Goal: Complete application form

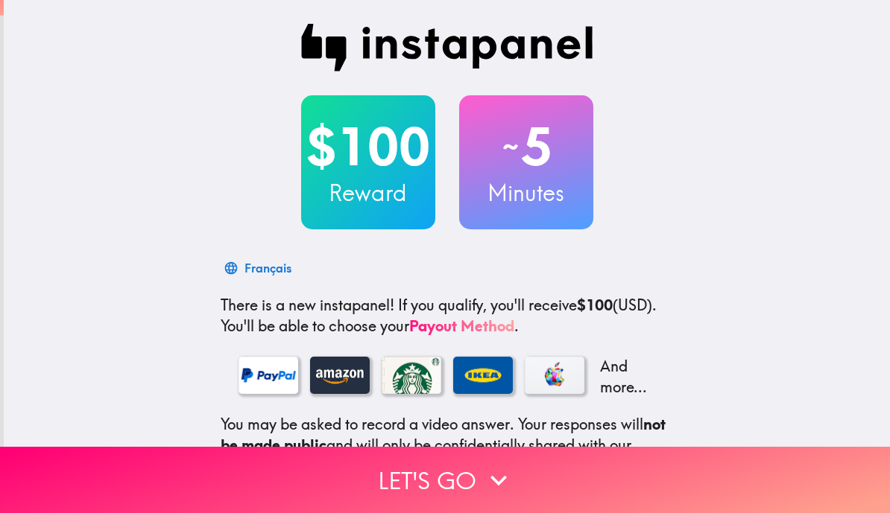
click at [431, 487] on button "Let's go" at bounding box center [445, 480] width 890 height 66
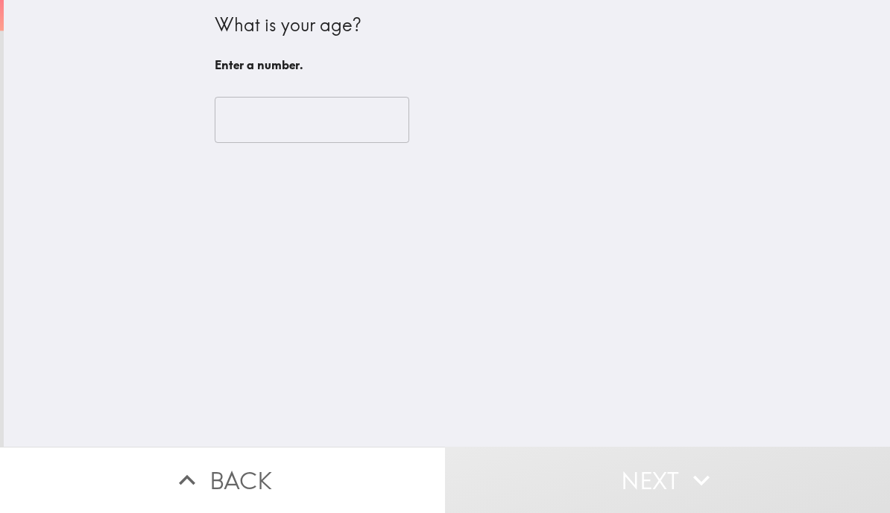
click at [229, 124] on input "number" at bounding box center [312, 120] width 194 height 46
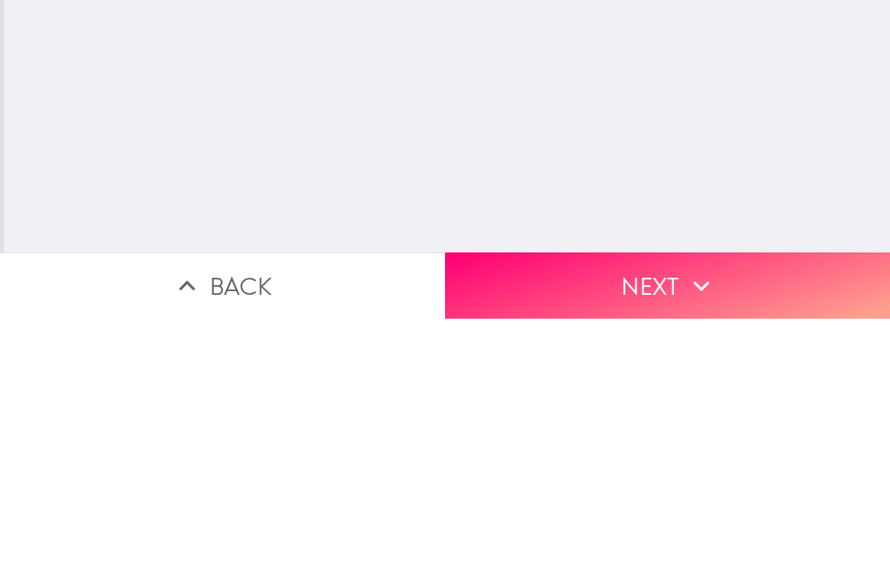
type input "56"
click at [561, 513] on button "Next" at bounding box center [667, 553] width 445 height 66
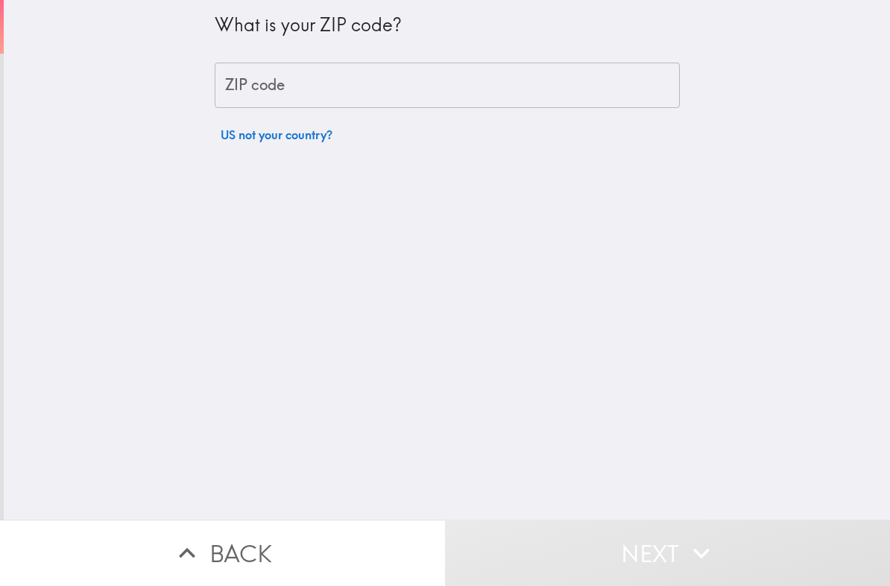
click at [244, 92] on div "ZIP code ZIP code" at bounding box center [447, 86] width 465 height 46
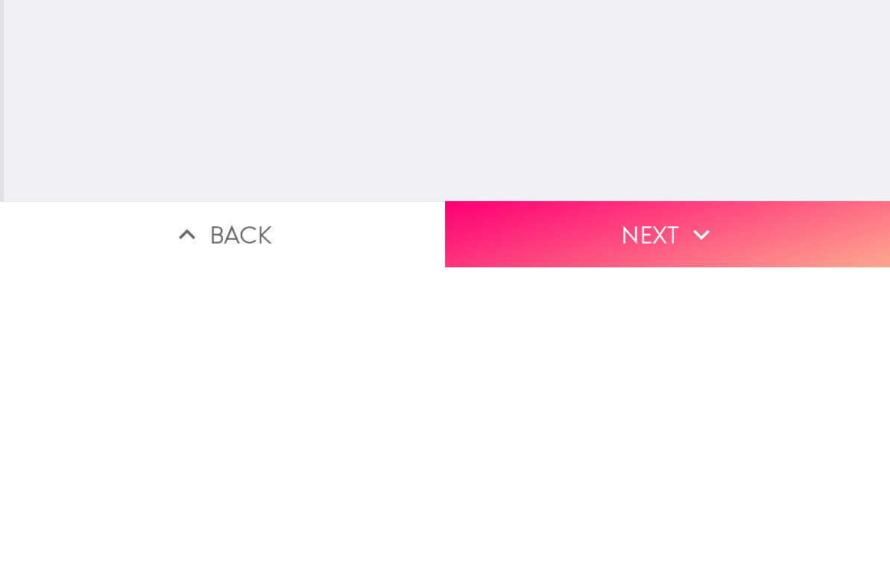
type input "60643"
click at [507, 513] on button "Next" at bounding box center [667, 553] width 445 height 66
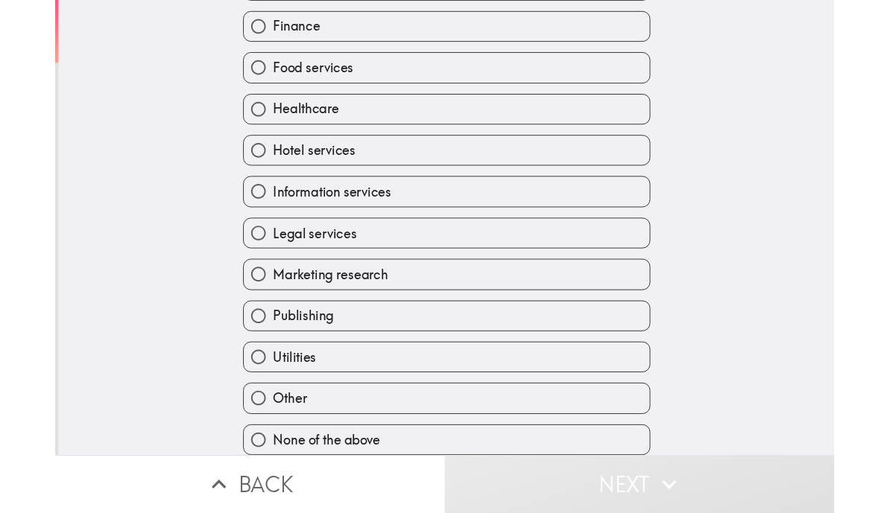
scroll to position [339, 0]
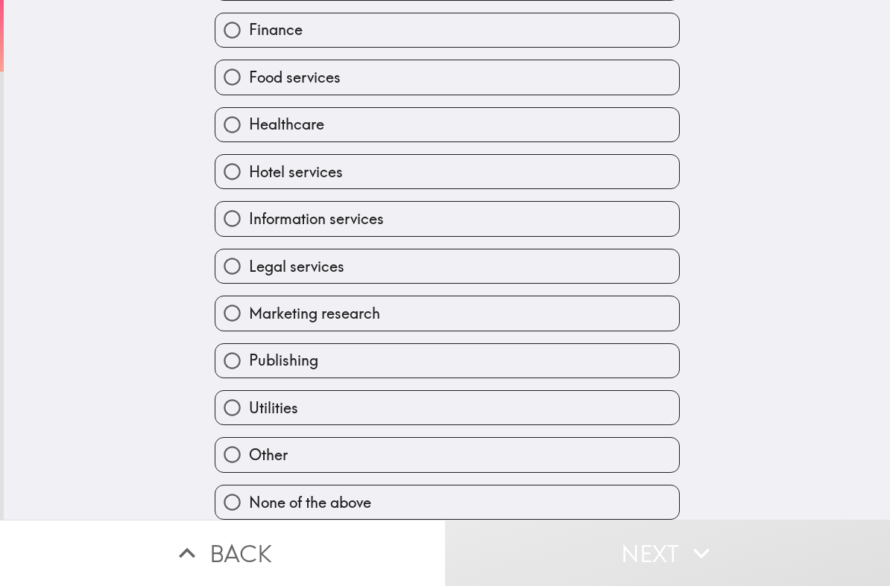
click at [246, 447] on input "Other" at bounding box center [232, 455] width 34 height 34
radio input "true"
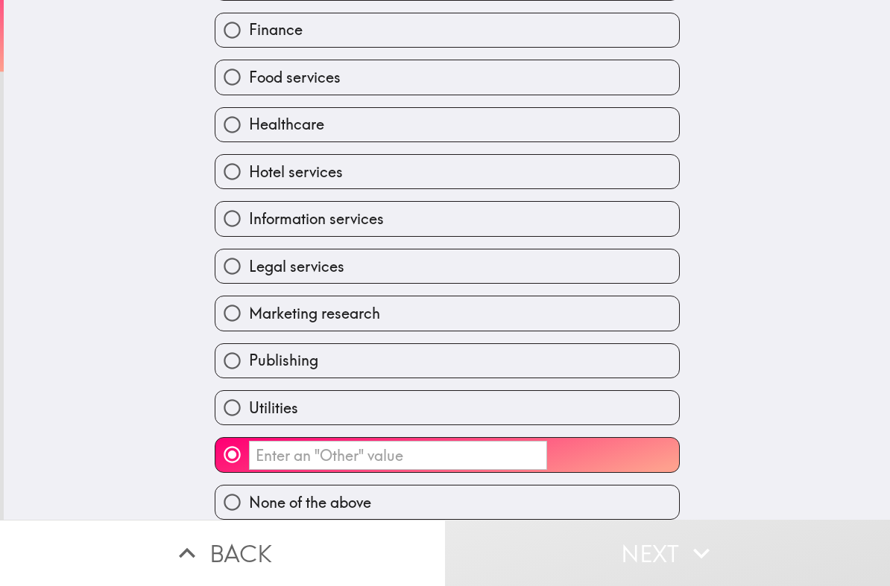
click at [278, 463] on input "​" at bounding box center [398, 455] width 298 height 29
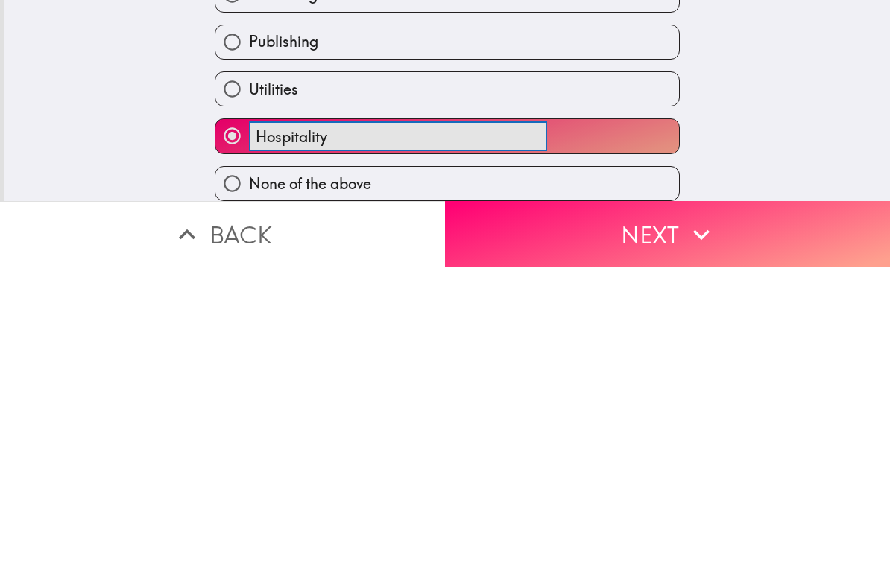
type input "Hospitality"
click at [490, 513] on button "Next" at bounding box center [667, 553] width 445 height 66
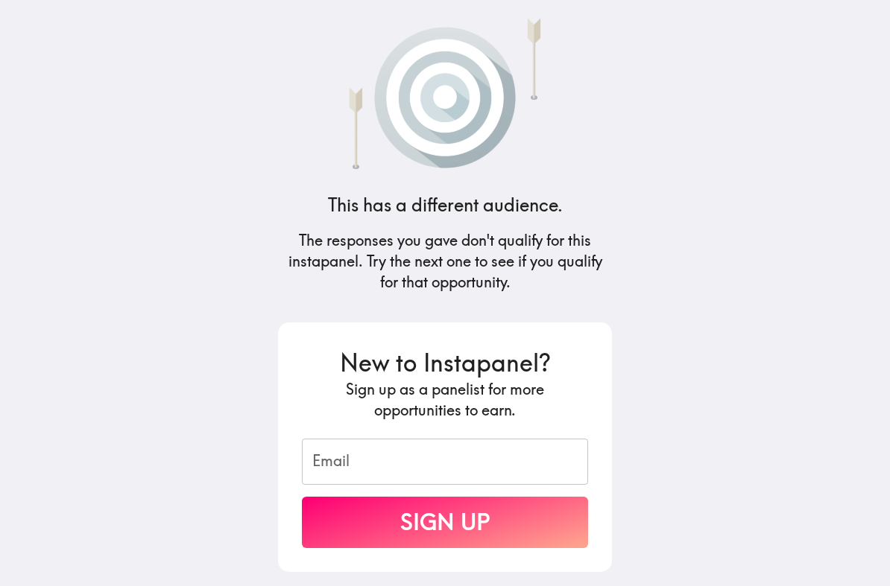
click at [339, 480] on input "Email" at bounding box center [445, 462] width 286 height 46
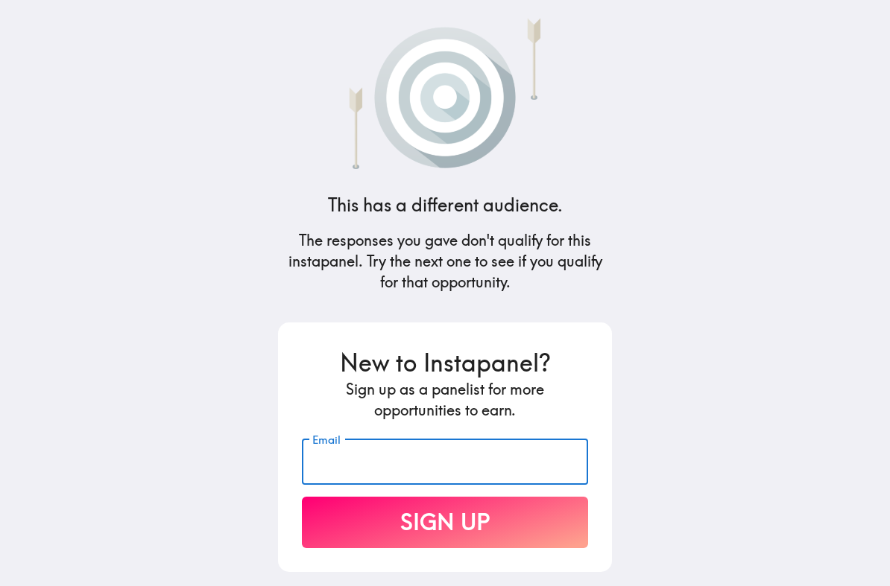
type input "[PERSON_NAME][EMAIL_ADDRESS][DOMAIN_NAME]"
click at [362, 498] on button "Sign Up" at bounding box center [445, 522] width 286 height 51
